Goal: Task Accomplishment & Management: Manage account settings

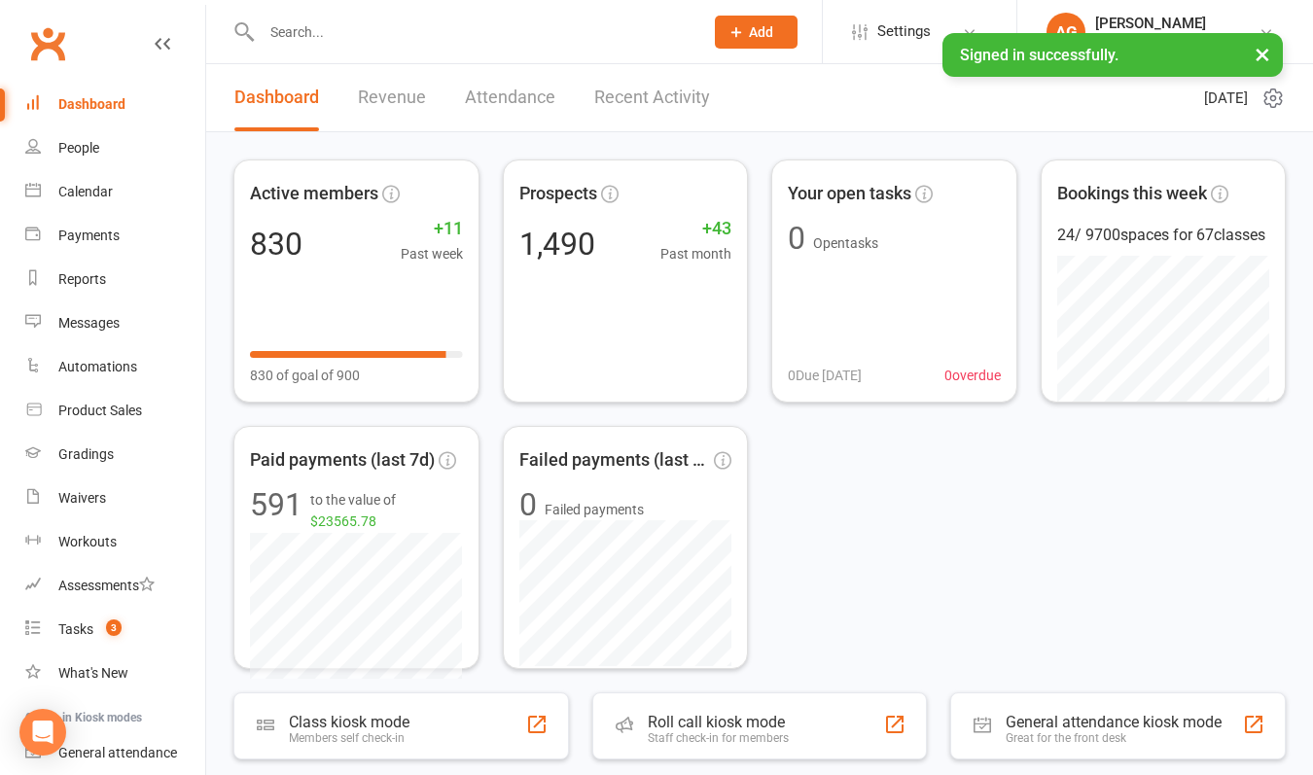
click at [299, 27] on input "text" at bounding box center [473, 31] width 434 height 27
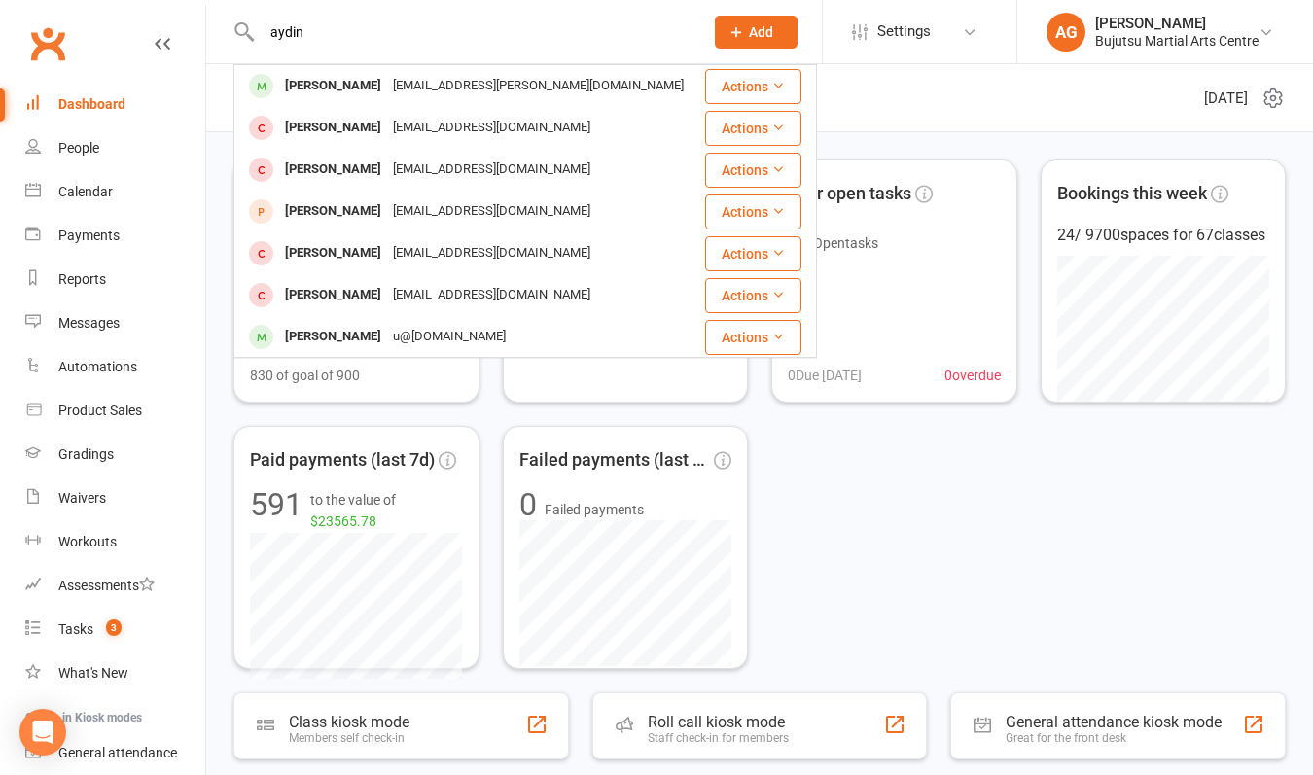
type input "aiding"
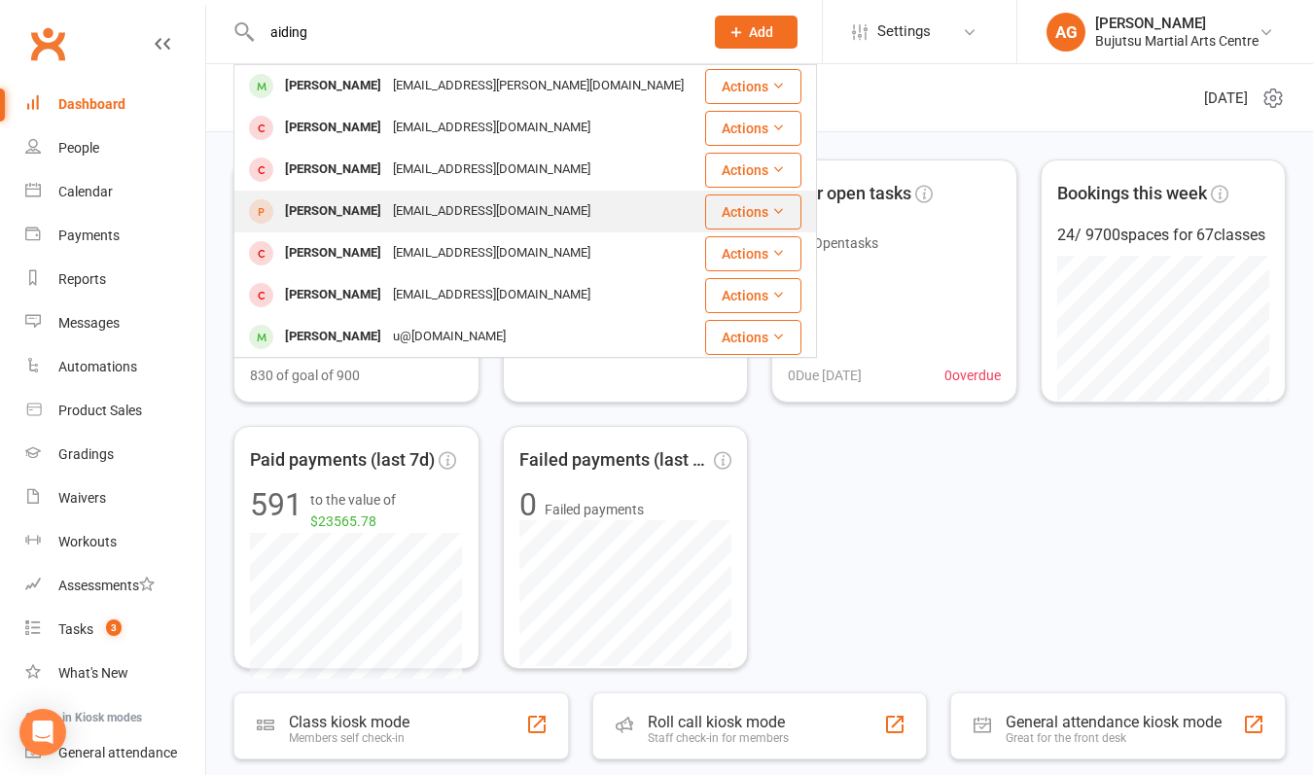
drag, startPoint x: 297, startPoint y: 63, endPoint x: 312, endPoint y: 212, distance: 149.6
click at [312, 212] on div "[PERSON_NAME]" at bounding box center [333, 211] width 108 height 28
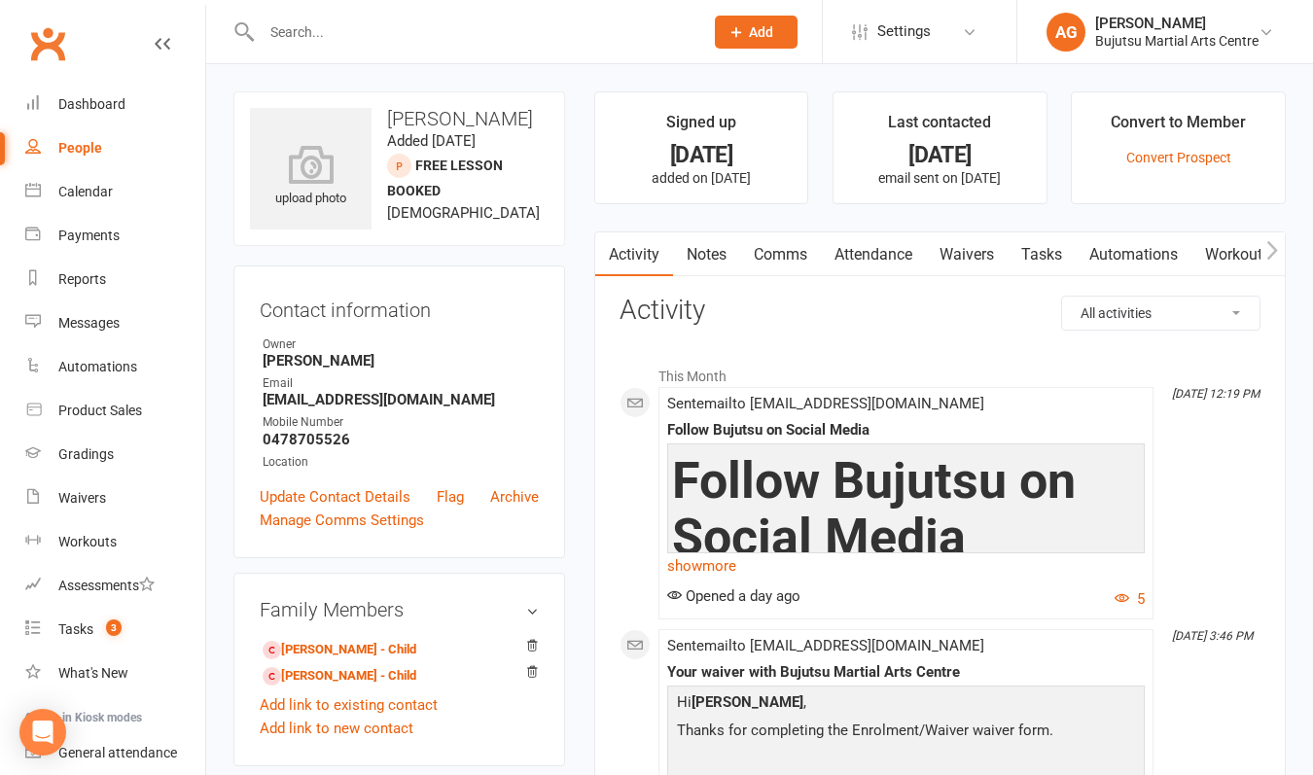
click at [973, 256] on link "Waivers" at bounding box center [967, 254] width 82 height 45
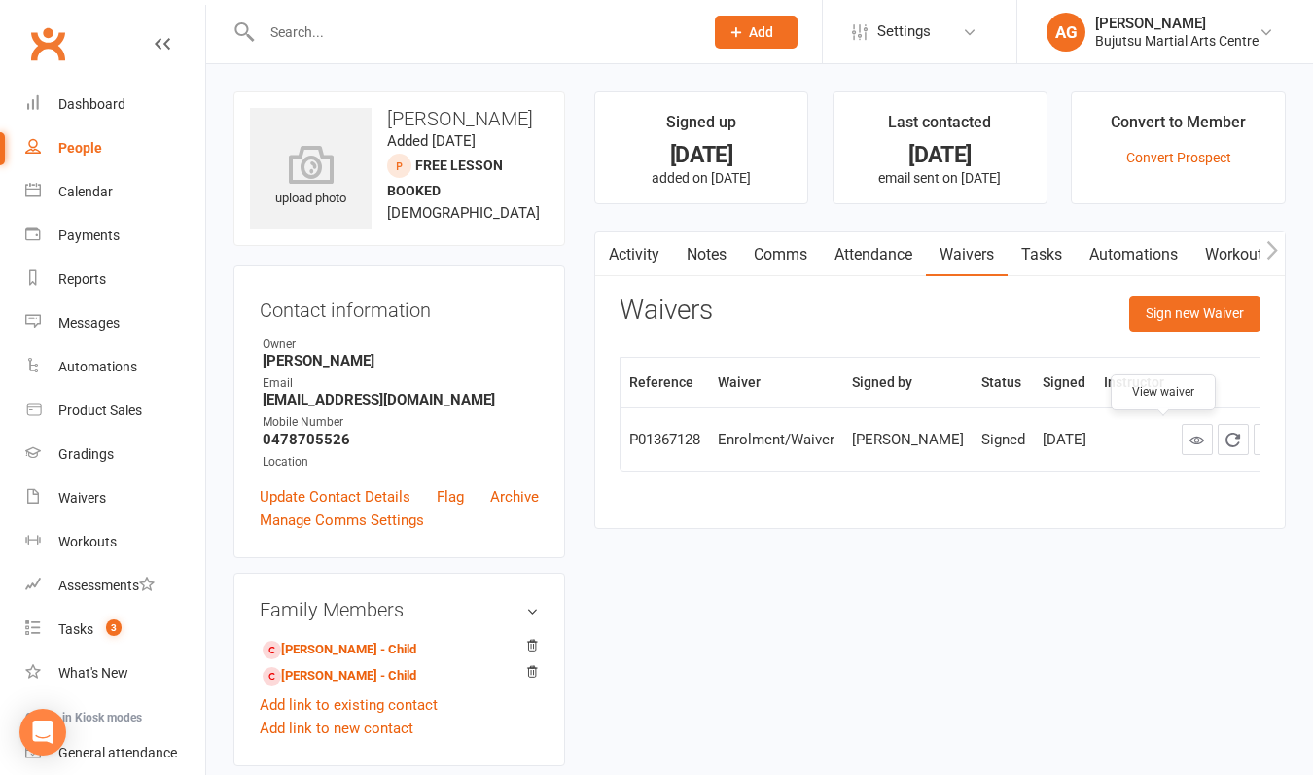
click at [1189, 444] on icon at bounding box center [1196, 440] width 15 height 15
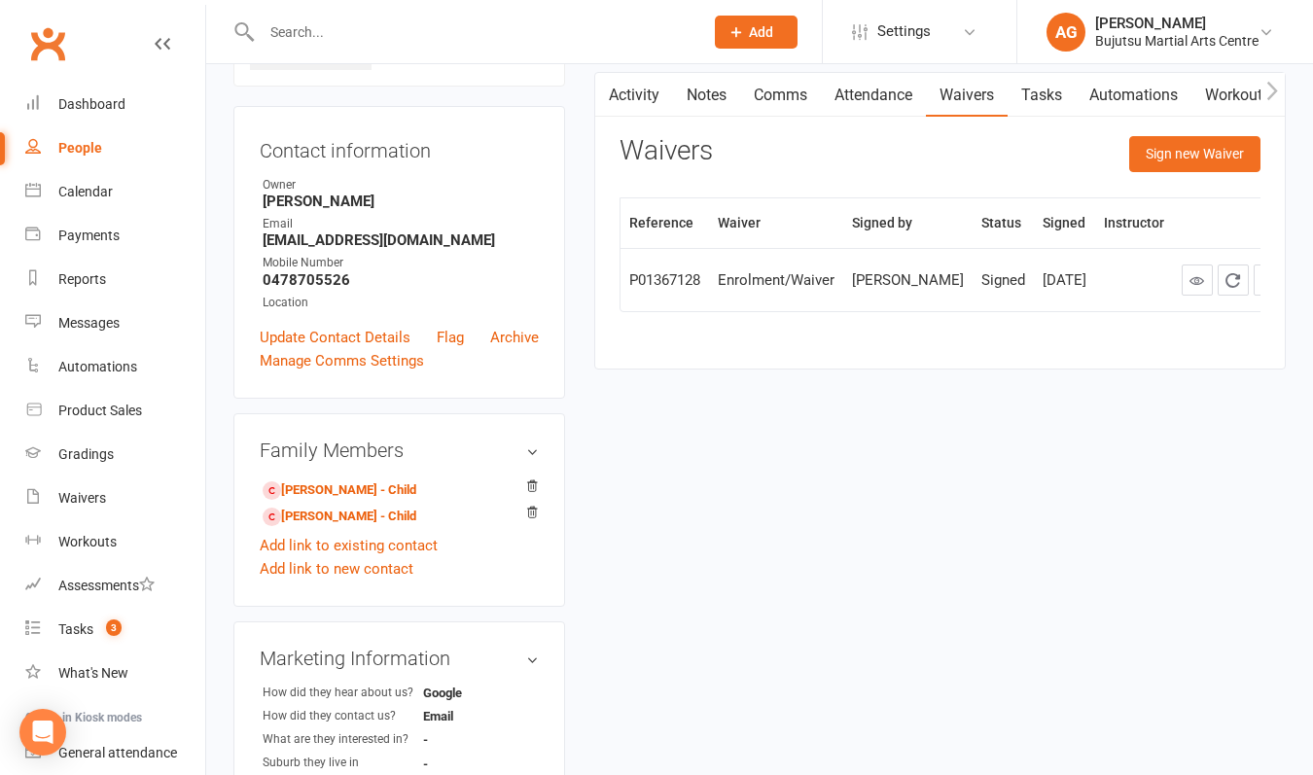
scroll to position [157, 0]
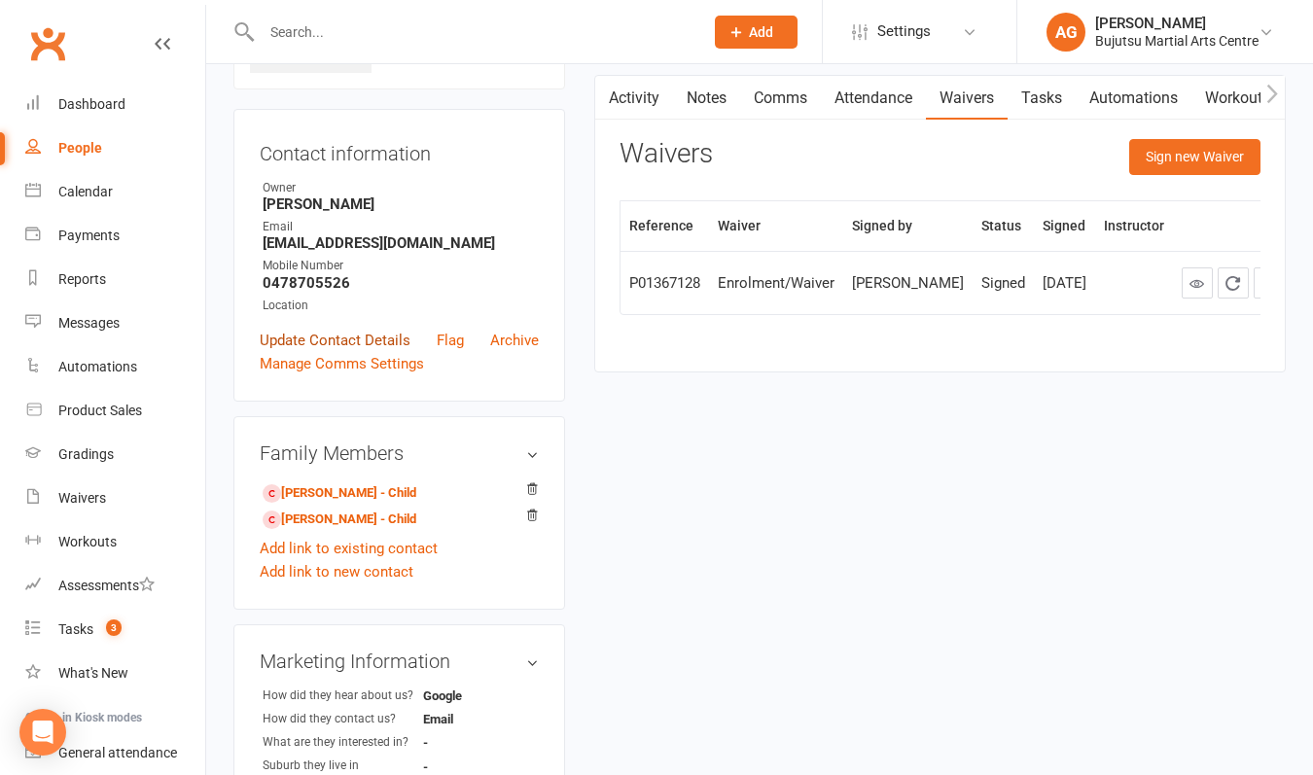
click at [362, 341] on link "Update Contact Details" at bounding box center [335, 340] width 151 height 23
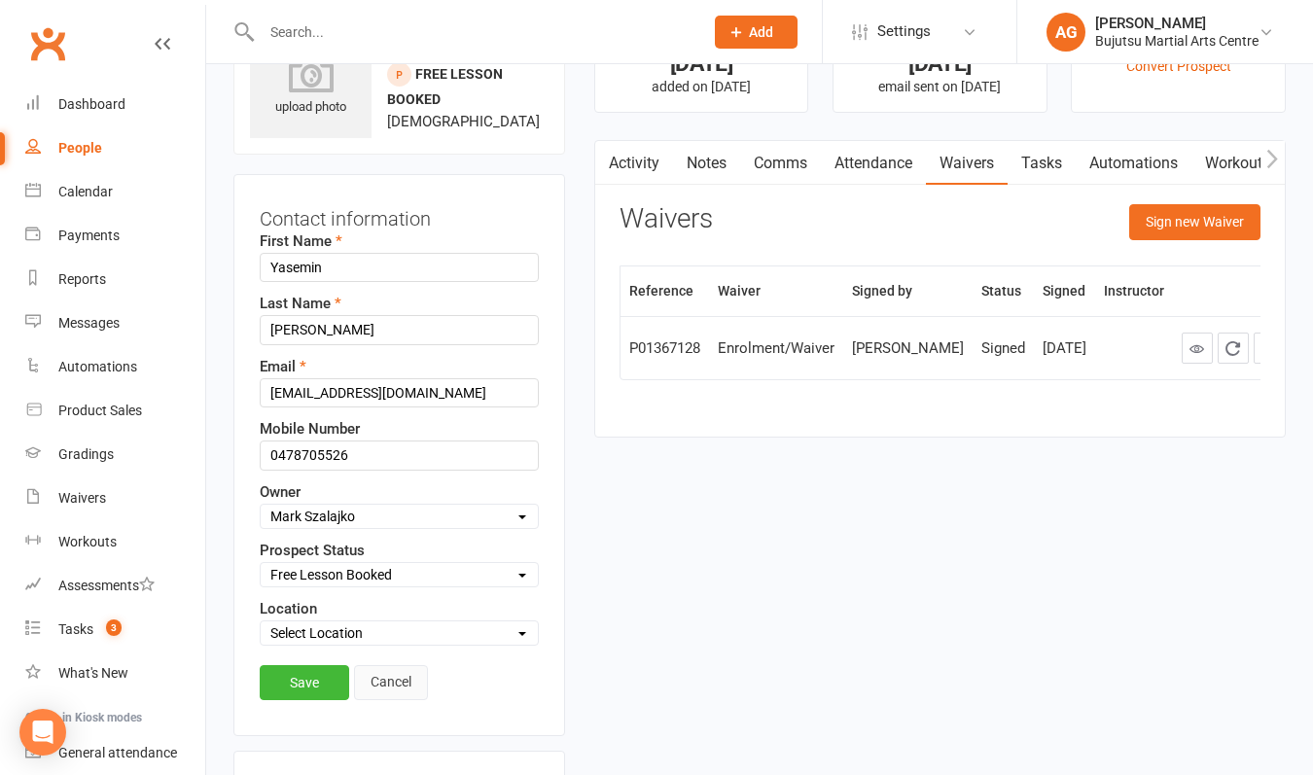
click at [393, 682] on link "Cancel" at bounding box center [391, 682] width 74 height 35
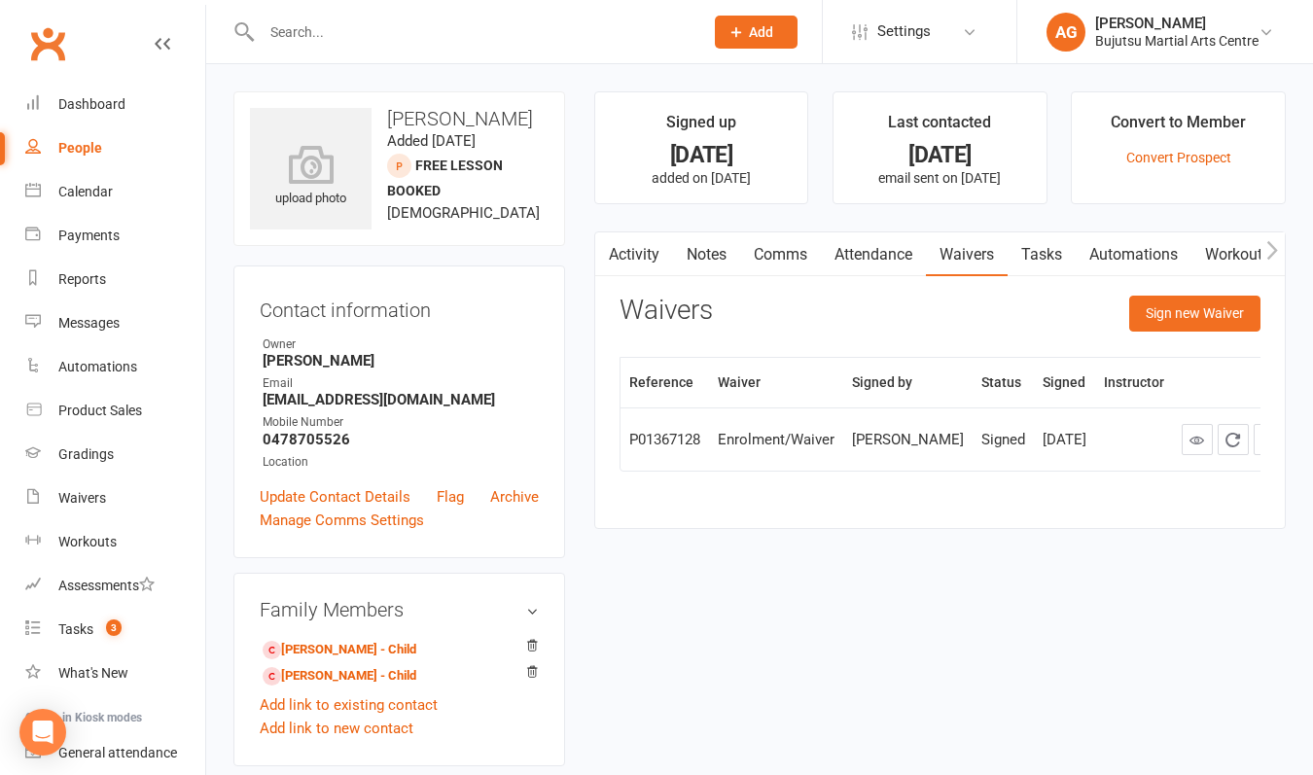
scroll to position [0, 0]
click at [88, 101] on div "Dashboard" at bounding box center [91, 104] width 67 height 16
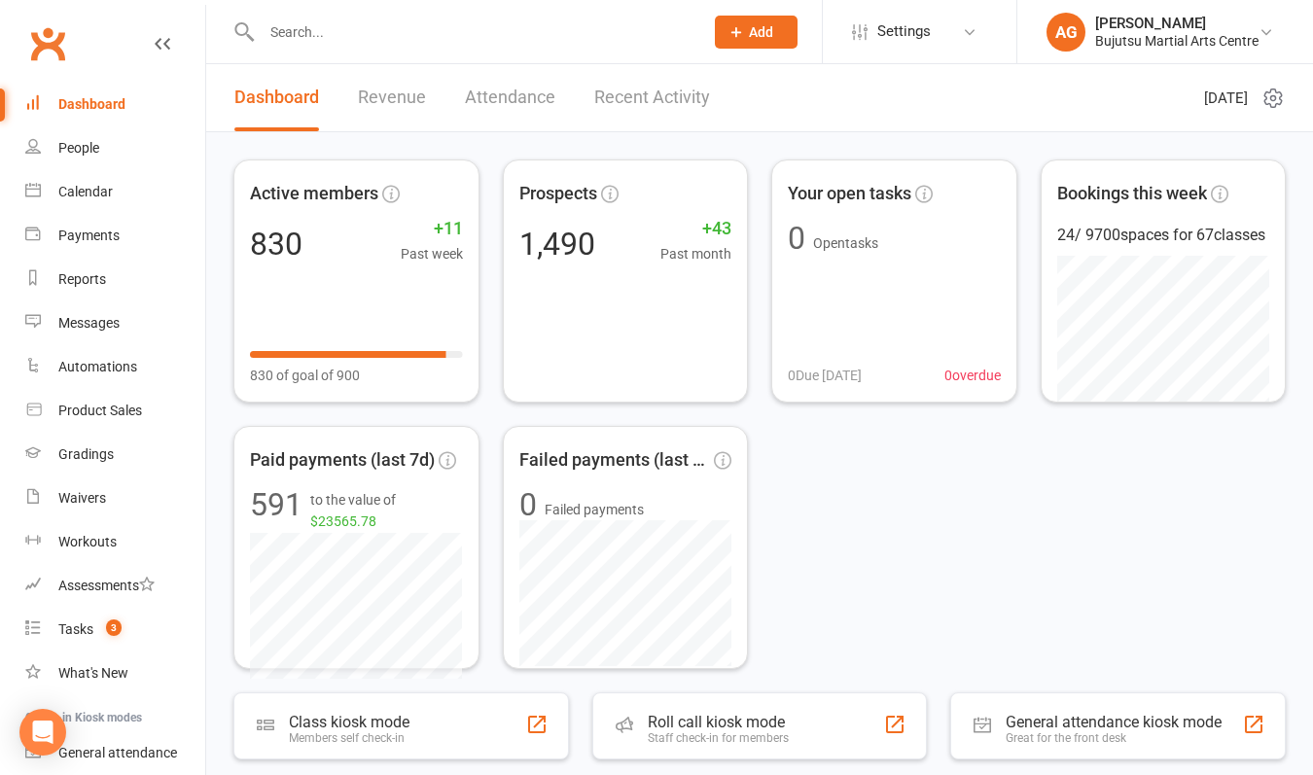
click at [372, 29] on input "text" at bounding box center [473, 31] width 434 height 27
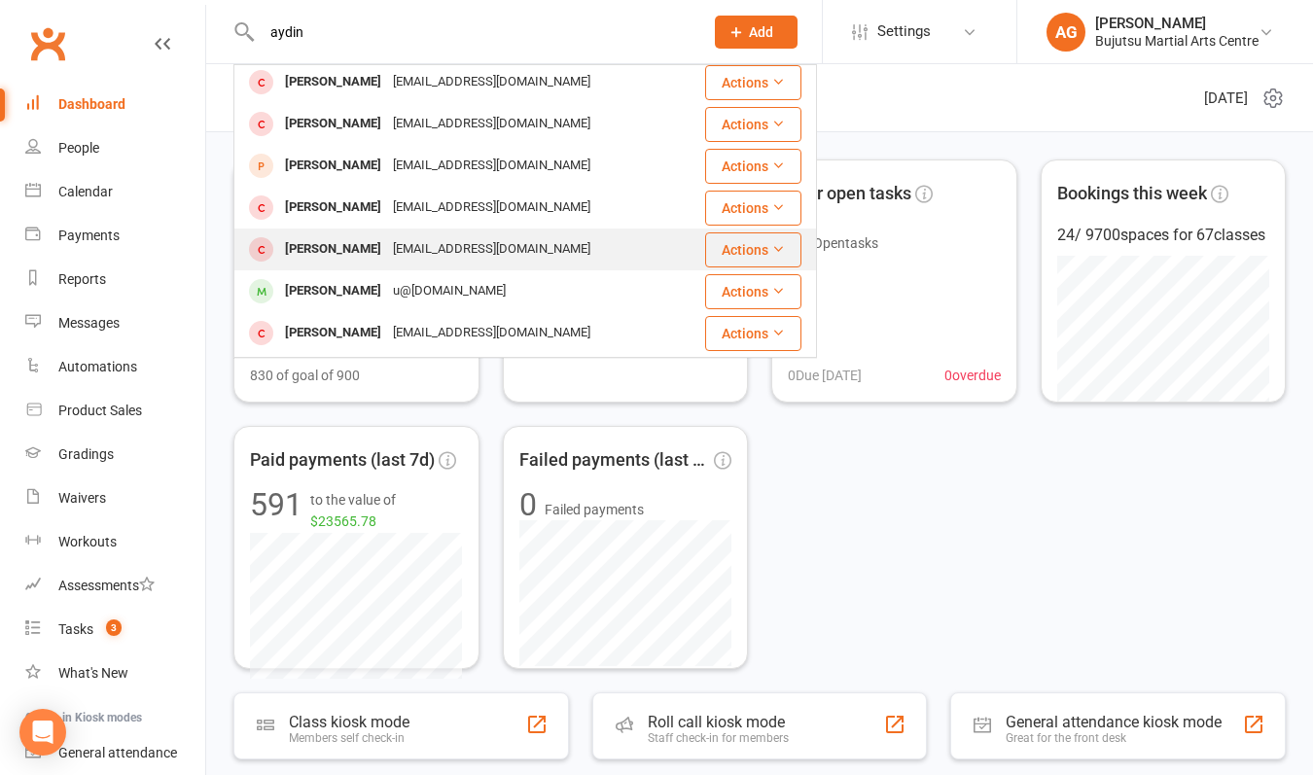
scroll to position [60, 0]
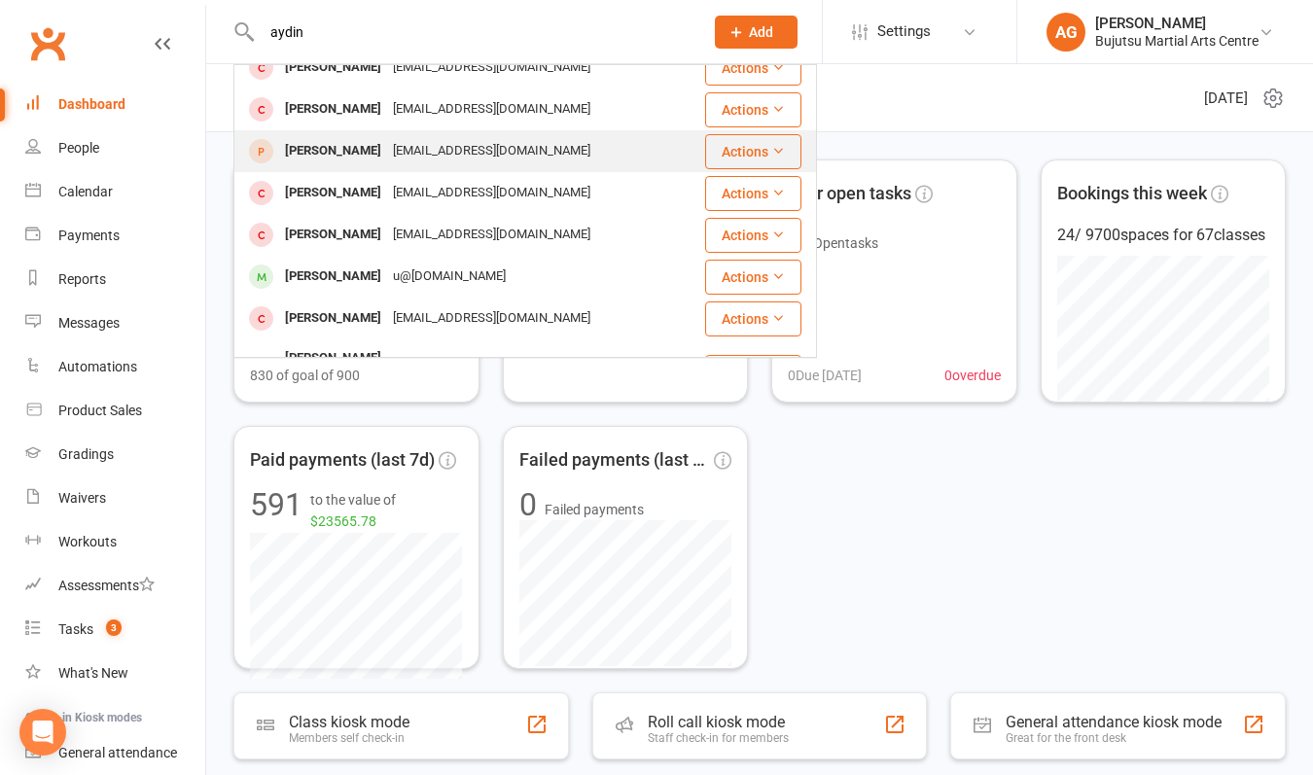
type input "aydin"
click at [330, 144] on div "[PERSON_NAME]" at bounding box center [333, 151] width 108 height 28
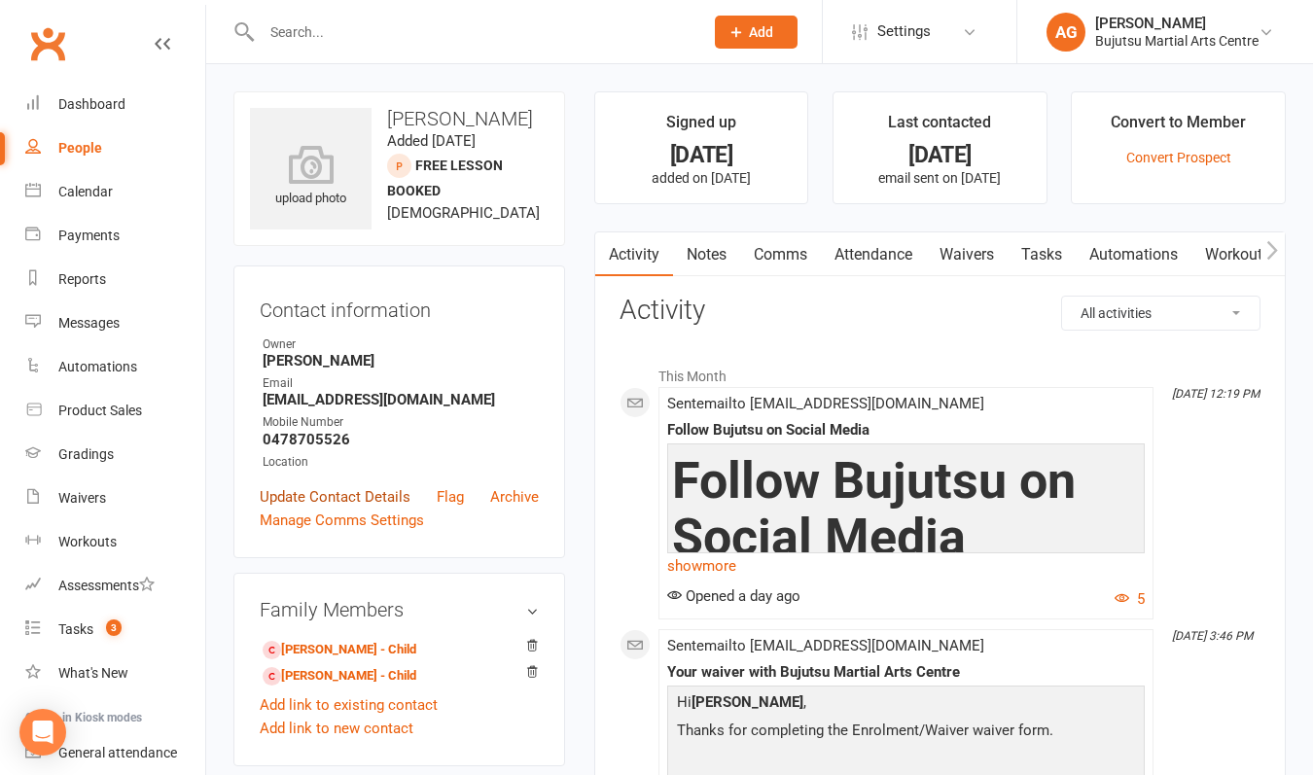
click at [329, 500] on link "Update Contact Details" at bounding box center [335, 496] width 151 height 23
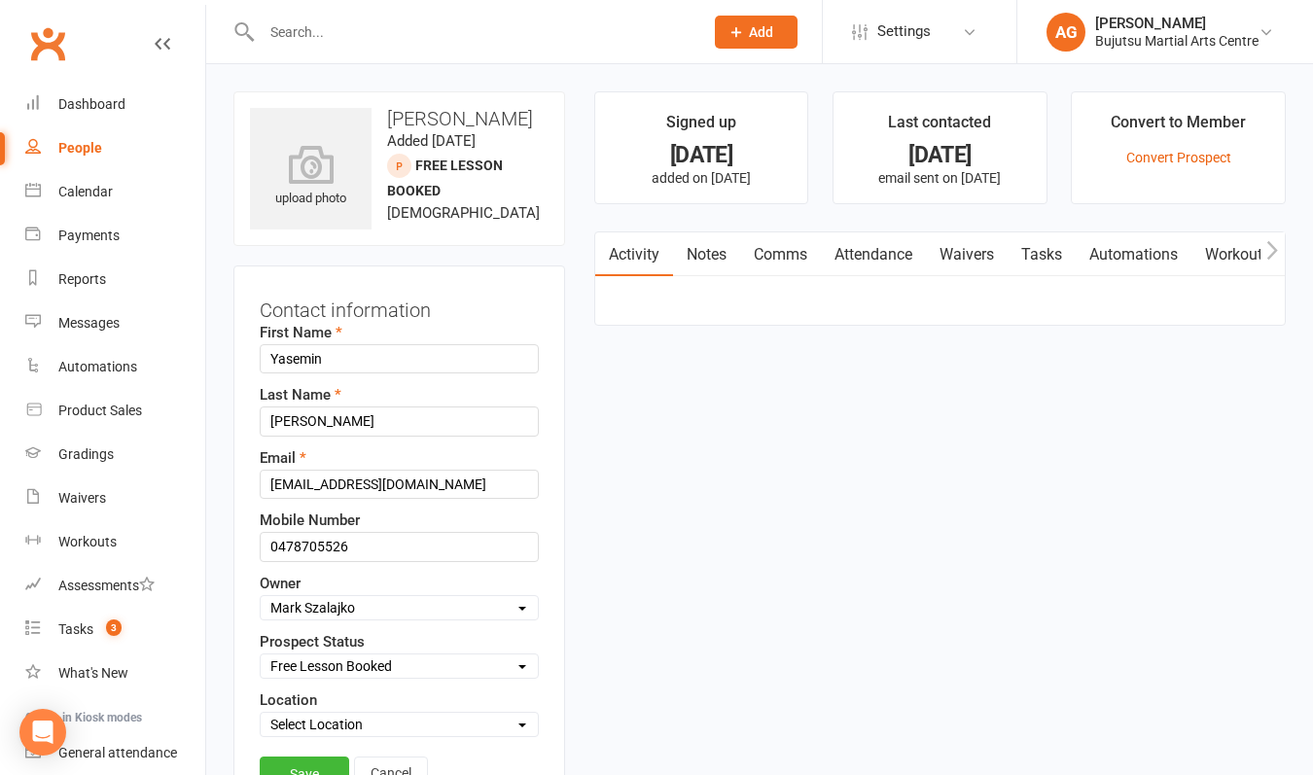
scroll to position [91, 0]
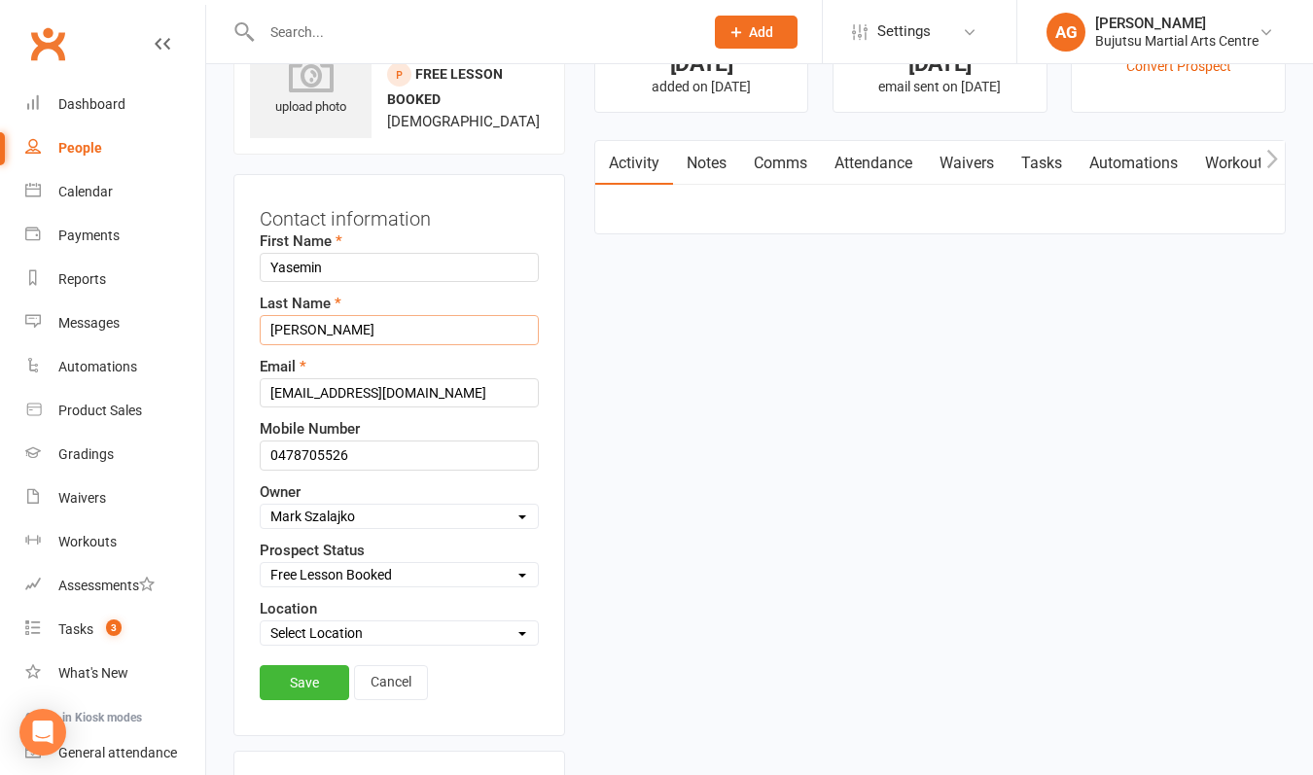
click at [314, 333] on input "[PERSON_NAME]" at bounding box center [399, 329] width 279 height 29
type input "Aydin"
click at [301, 676] on link "Save" at bounding box center [304, 682] width 89 height 35
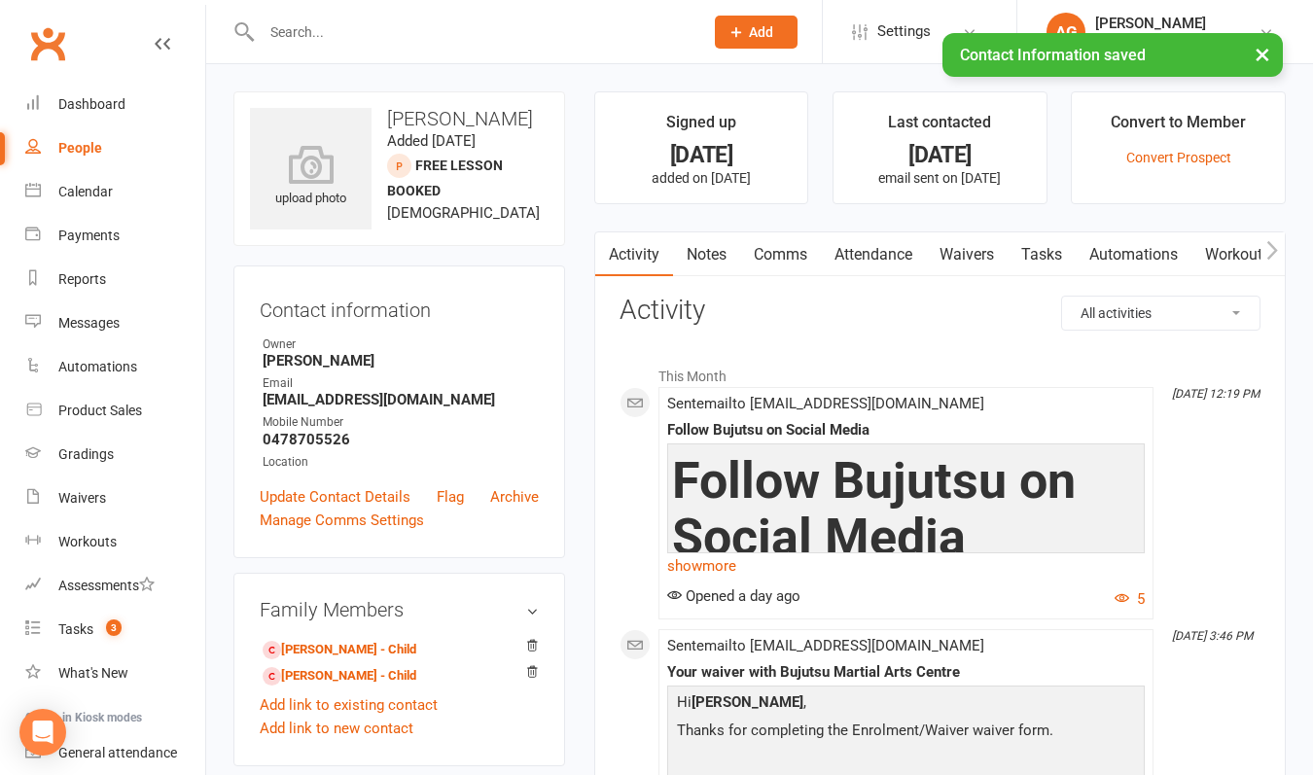
scroll to position [0, 5]
